Goal: Go to known website: Access a specific website the user already knows

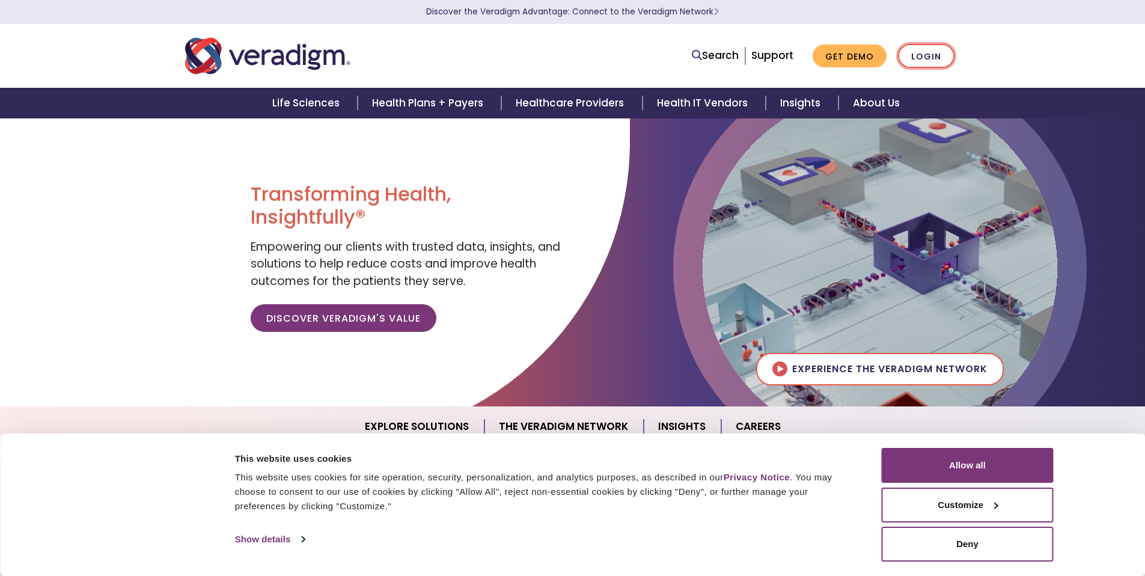
click at [924, 59] on link "Login" at bounding box center [926, 56] width 57 height 25
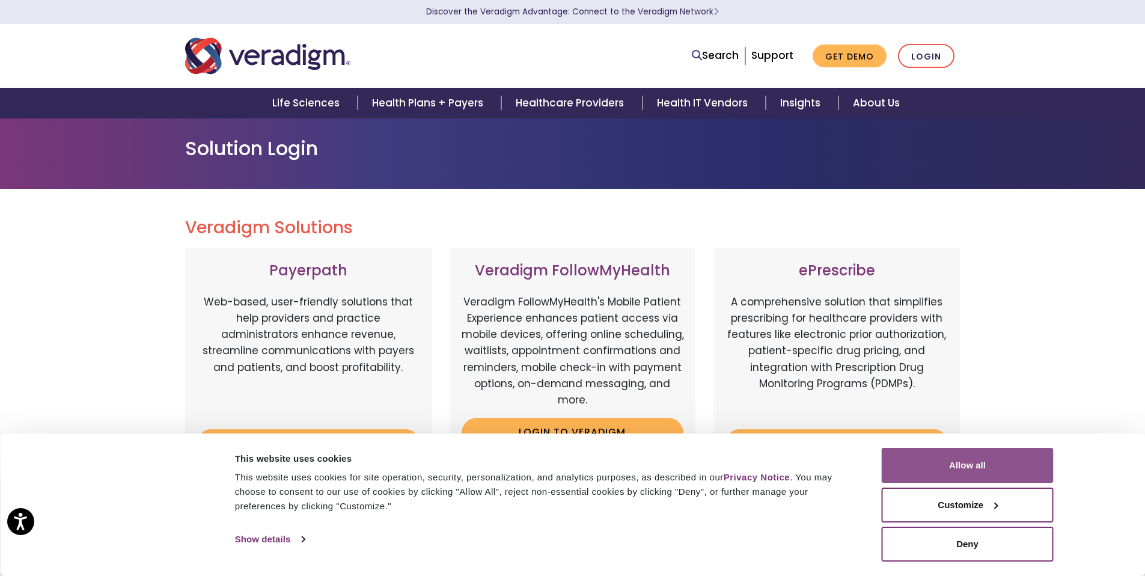
click at [944, 464] on button "Allow all" at bounding box center [968, 465] width 172 height 35
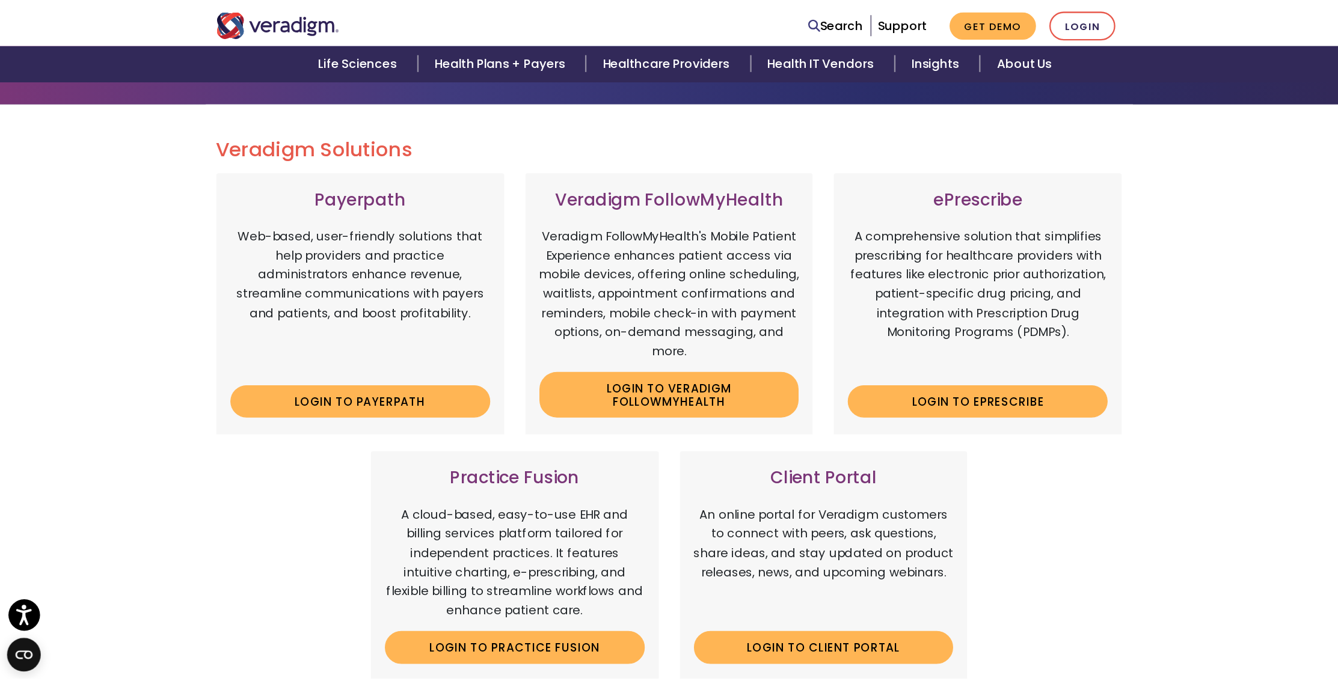
scroll to position [134, 0]
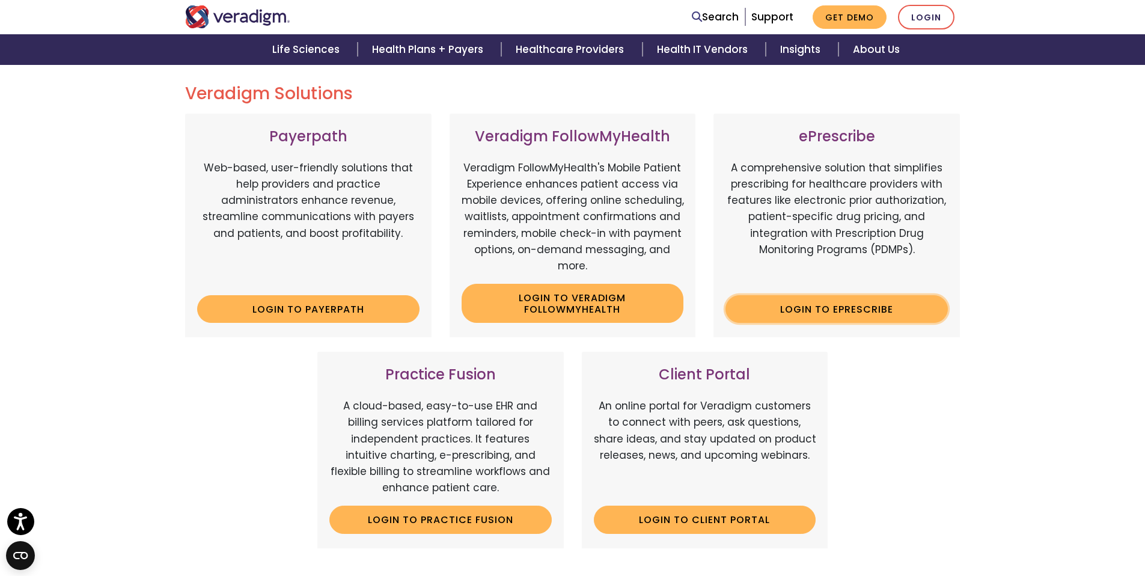
click at [871, 313] on link "Login to ePrescribe" at bounding box center [837, 309] width 222 height 28
